Goal: Communication & Community: Answer question/provide support

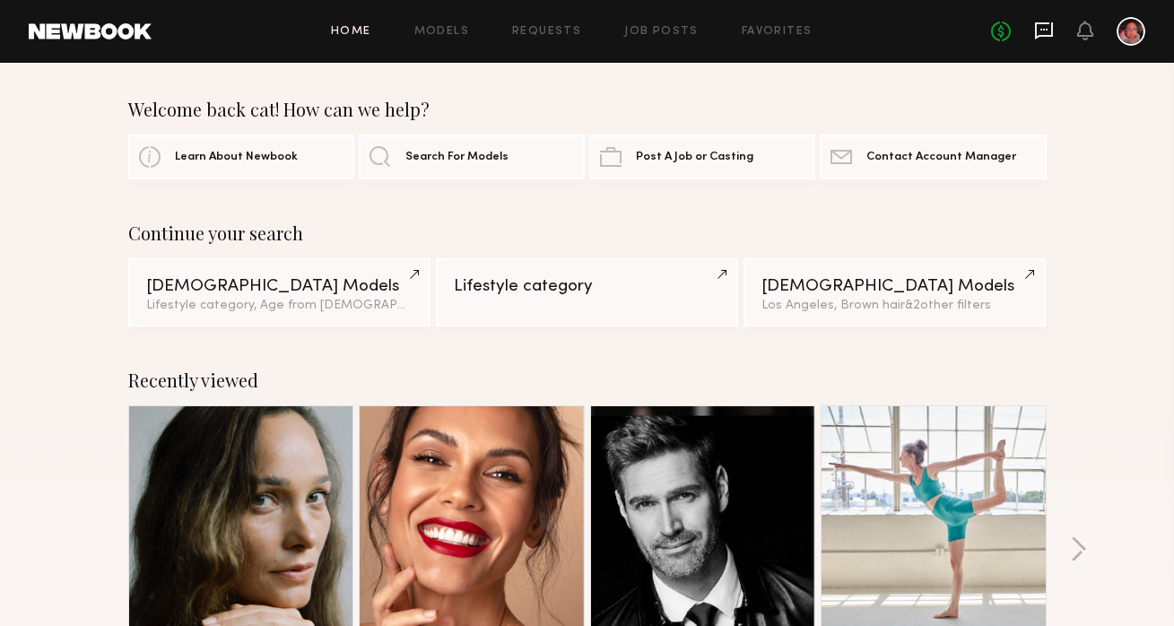
click at [1043, 37] on icon at bounding box center [1044, 30] width 18 height 17
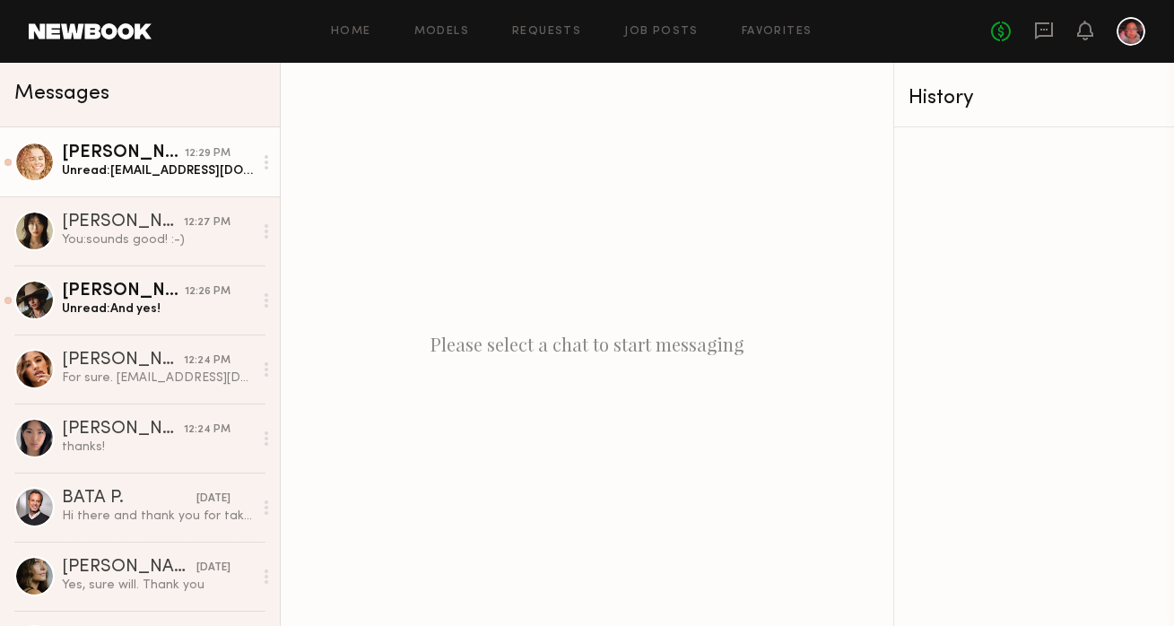
click at [176, 174] on div "Unread: [EMAIL_ADDRESS][DOMAIN_NAME]" at bounding box center [157, 170] width 191 height 17
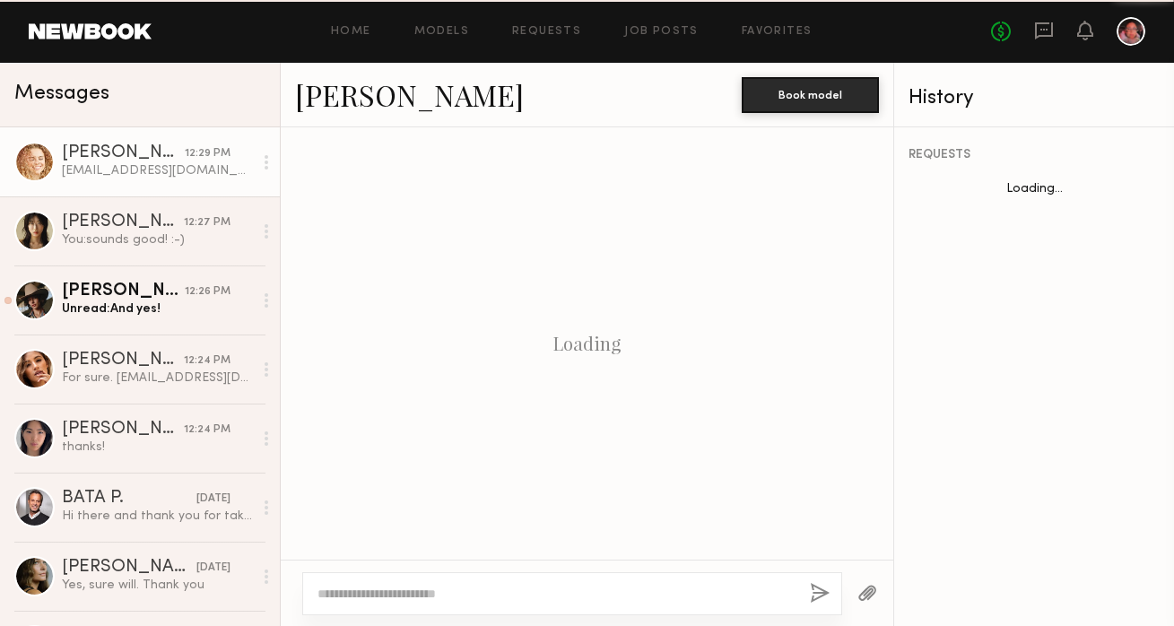
scroll to position [1907, 0]
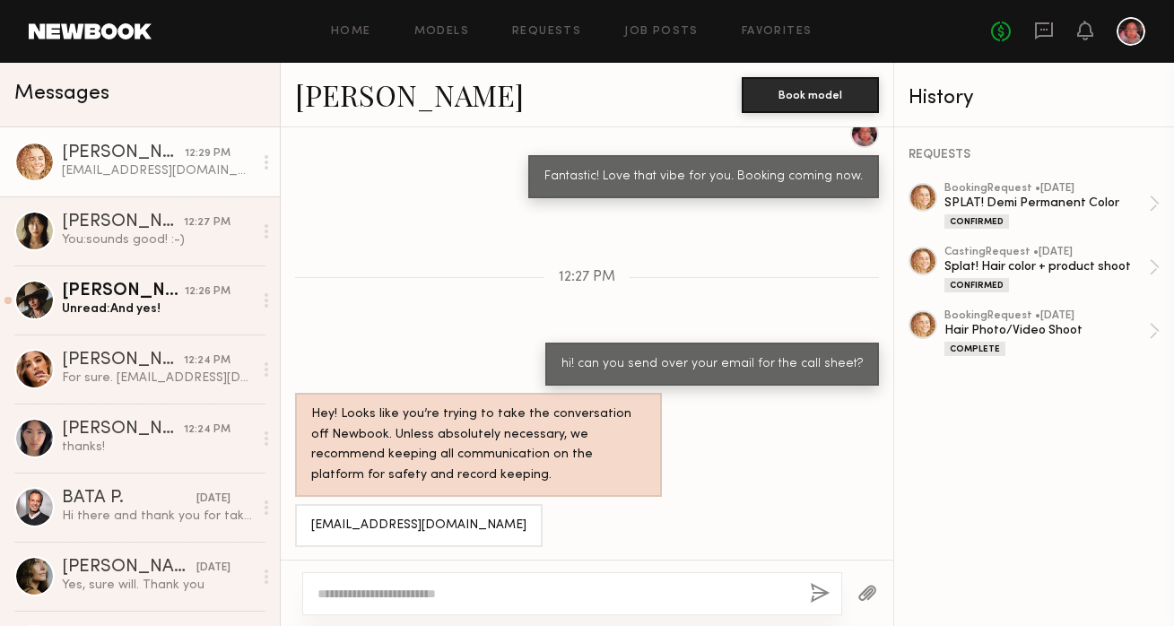
drag, startPoint x: 518, startPoint y: 528, endPoint x: 308, endPoint y: 530, distance: 210.0
click at [308, 530] on div "[EMAIL_ADDRESS][DOMAIN_NAME]" at bounding box center [419, 525] width 248 height 43
copy div "[EMAIL_ADDRESS][DOMAIN_NAME]"
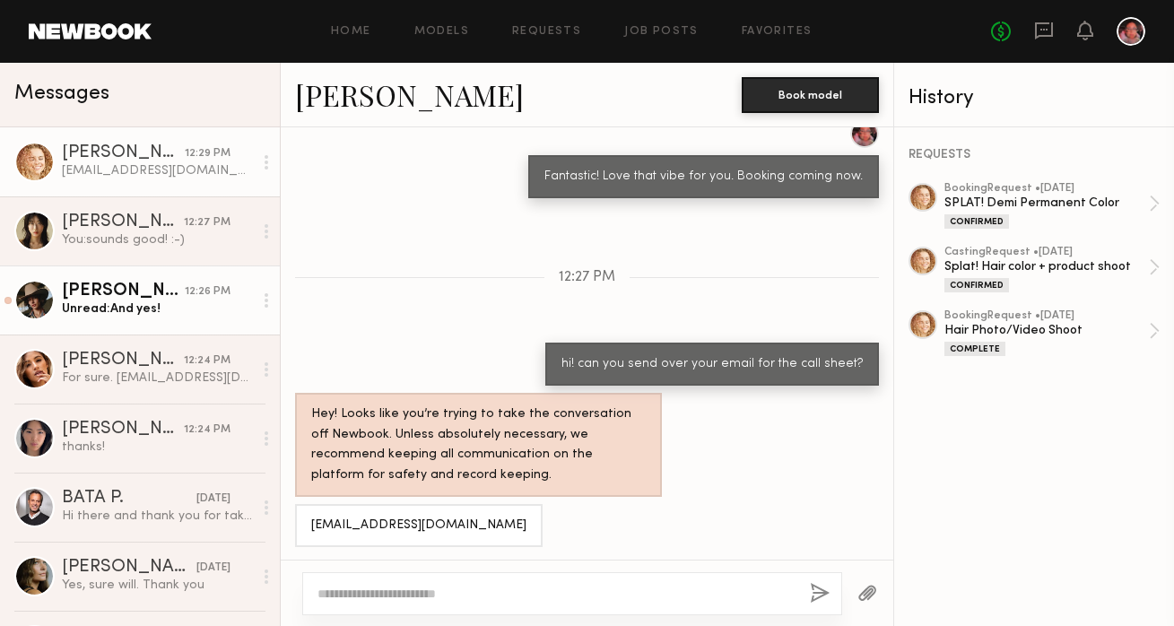
click at [96, 301] on div "Unread: And yes!" at bounding box center [157, 309] width 191 height 17
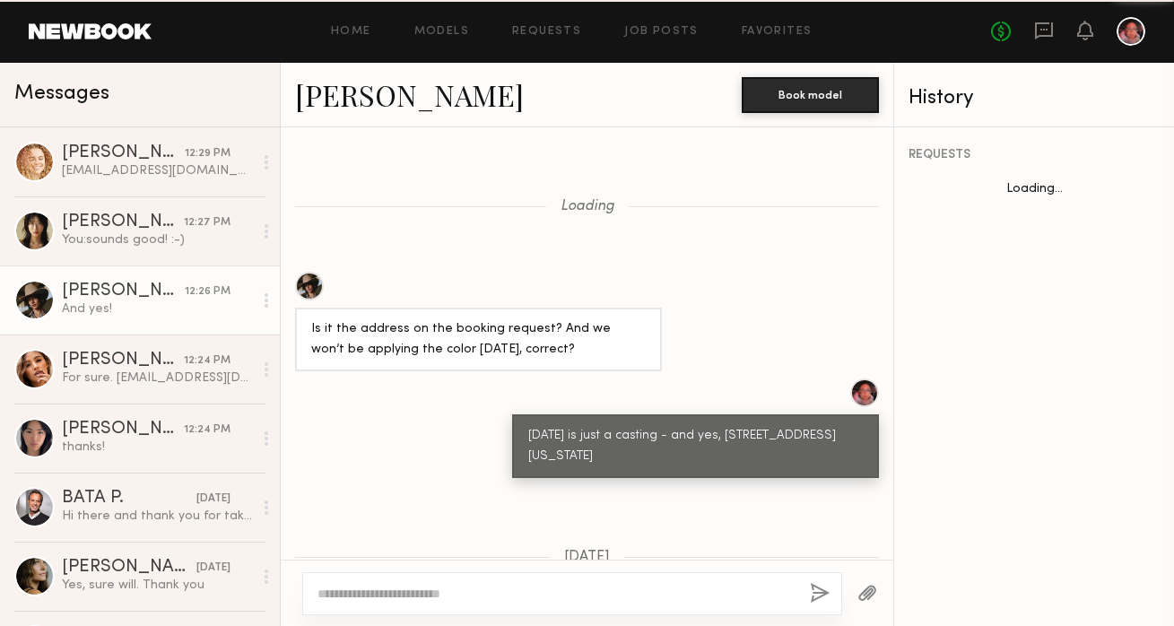
scroll to position [1706, 0]
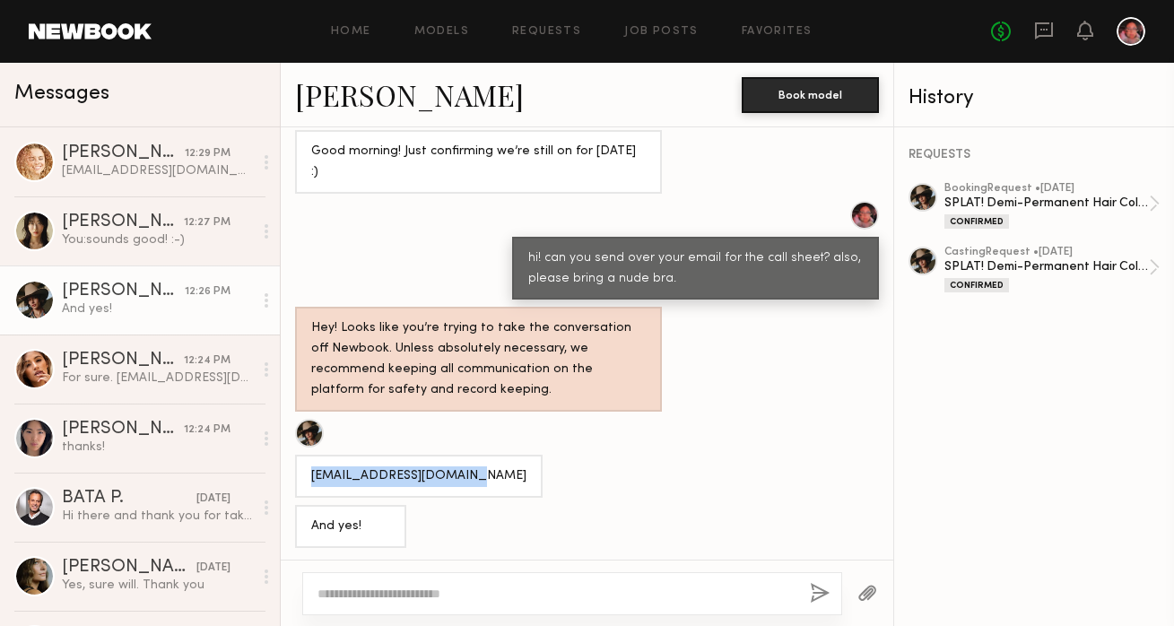
drag, startPoint x: 482, startPoint y: 472, endPoint x: 294, endPoint y: 480, distance: 187.7
click at [294, 480] on div "[EMAIL_ADDRESS][DOMAIN_NAME]" at bounding box center [587, 458] width 613 height 79
copy div "[EMAIL_ADDRESS][DOMAIN_NAME]"
